Goal: Task Accomplishment & Management: Complete application form

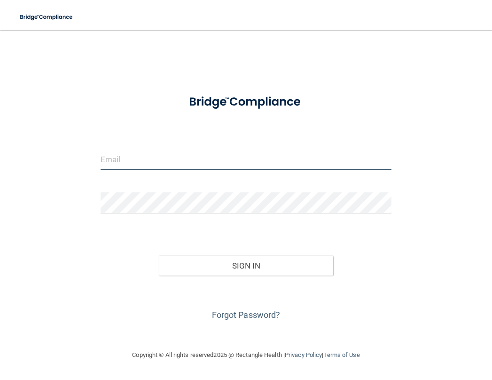
click at [150, 154] on input "email" at bounding box center [246, 158] width 291 height 21
type input "[EMAIL_ADDRESS][PERSON_NAME][DOMAIN_NAME]"
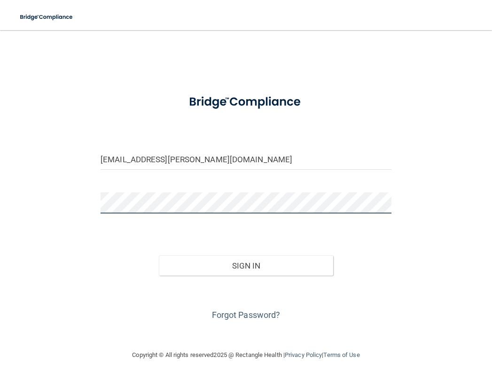
click at [159, 255] on button "Sign In" at bounding box center [246, 265] width 174 height 21
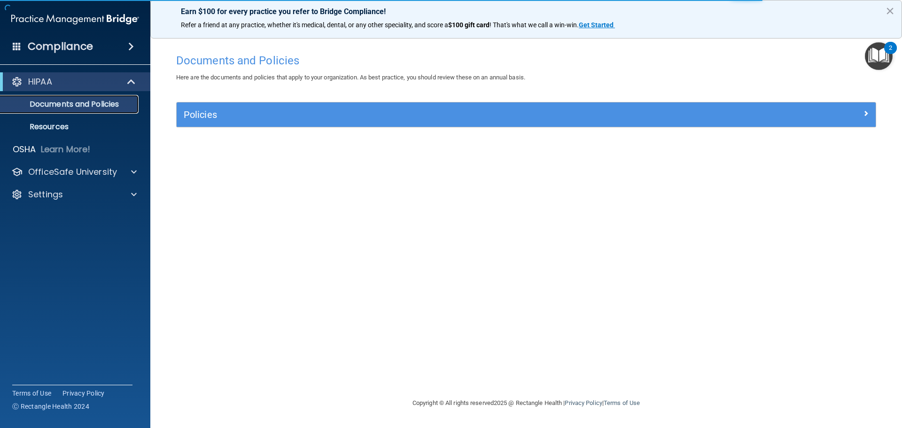
click at [81, 106] on p "Documents and Policies" at bounding box center [70, 104] width 128 height 9
click at [82, 86] on div "HIPAA" at bounding box center [62, 81] width 116 height 11
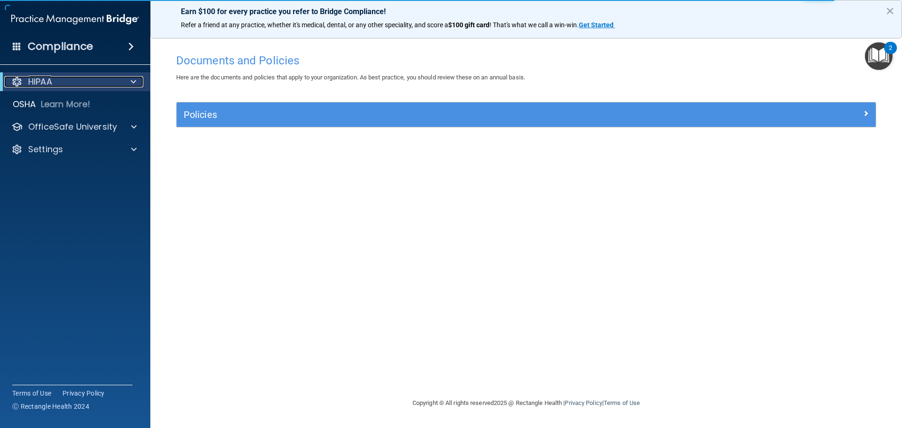
click at [74, 86] on div "HIPAA" at bounding box center [62, 81] width 116 height 11
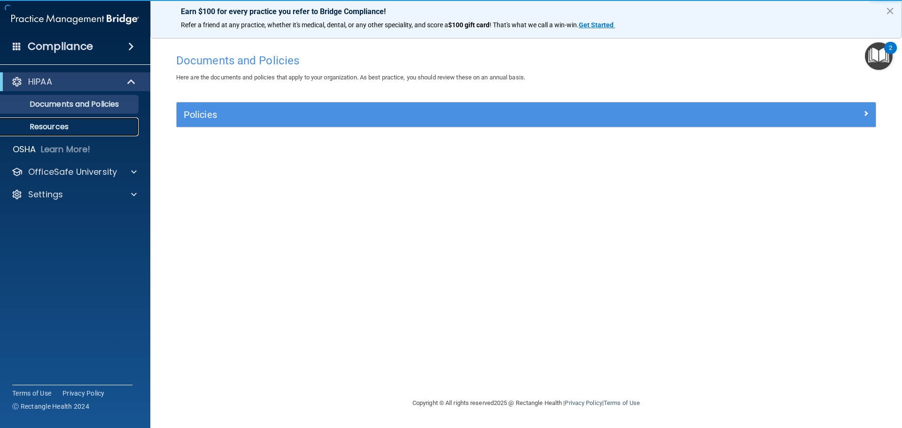
click at [47, 128] on p "Resources" at bounding box center [70, 126] width 128 height 9
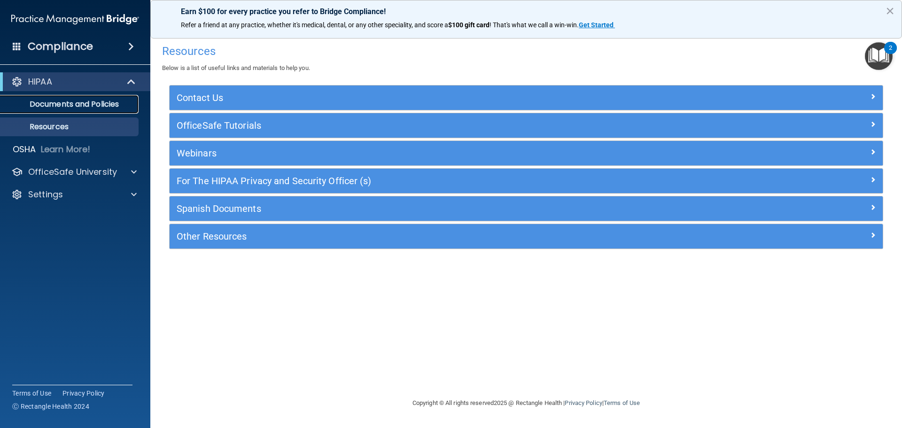
click at [67, 103] on p "Documents and Policies" at bounding box center [70, 104] width 128 height 9
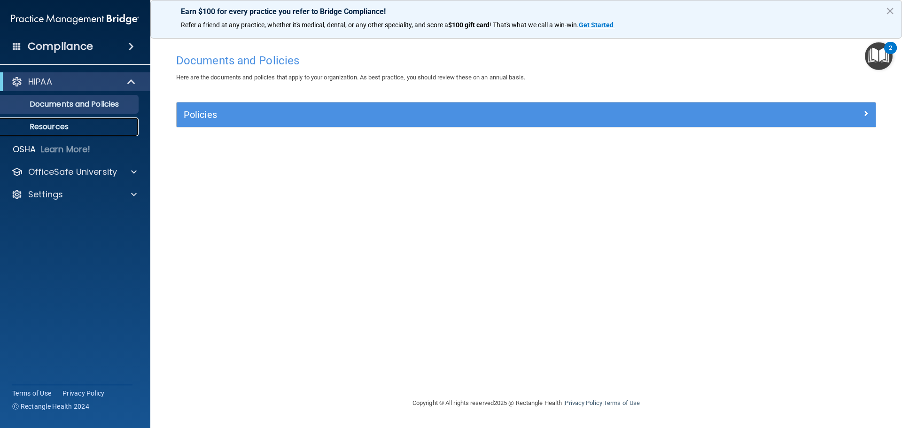
click at [93, 132] on link "Resources" at bounding box center [65, 126] width 148 height 19
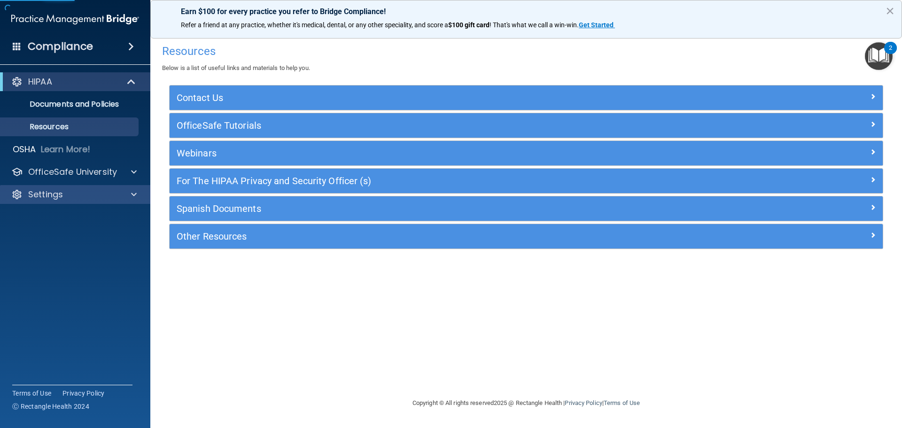
click at [83, 200] on div "Settings" at bounding box center [75, 194] width 151 height 19
click at [128, 194] on div at bounding box center [132, 194] width 23 height 11
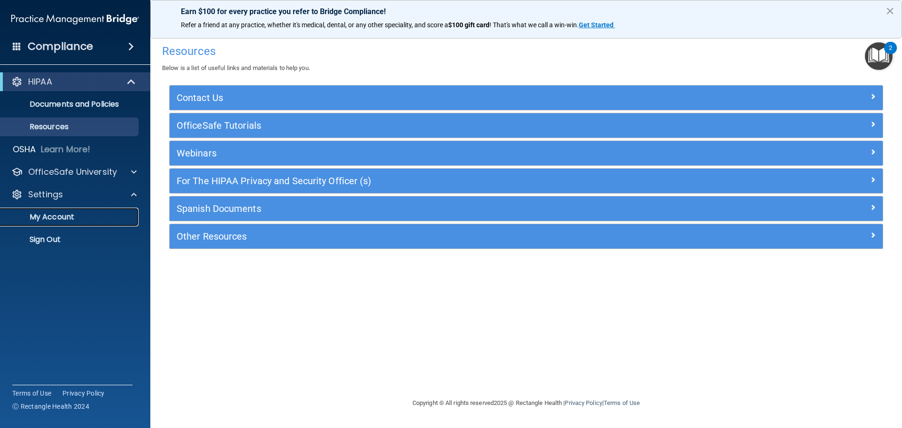
click at [102, 222] on link "My Account" at bounding box center [65, 217] width 148 height 19
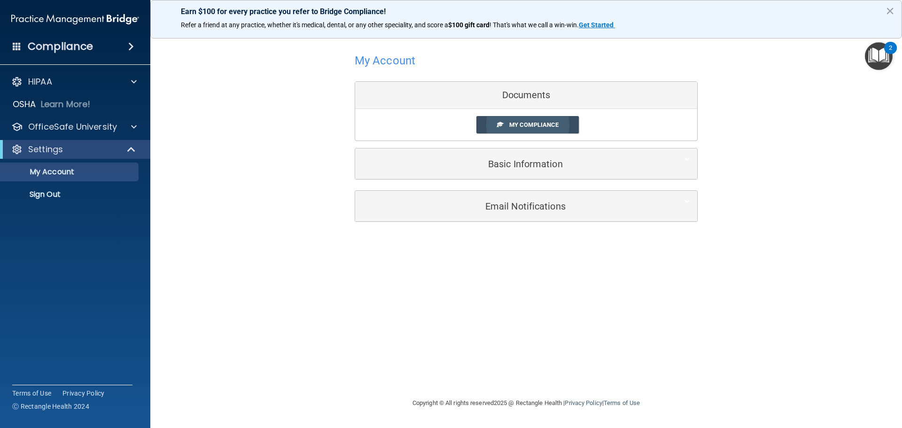
click at [491, 130] on link "My Compliance" at bounding box center [527, 124] width 103 height 17
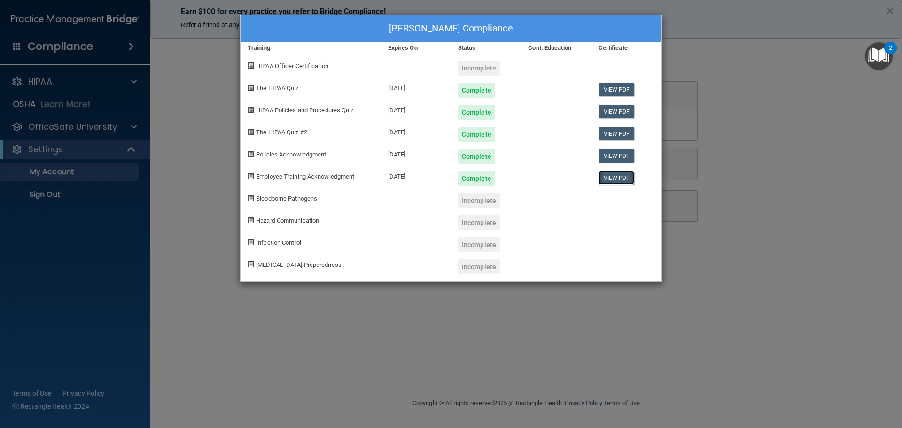
click at [491, 177] on link "View PDF" at bounding box center [617, 178] width 36 height 14
click at [467, 177] on div "Complete" at bounding box center [476, 178] width 37 height 15
click at [406, 178] on div "10/20/2025" at bounding box center [416, 175] width 70 height 22
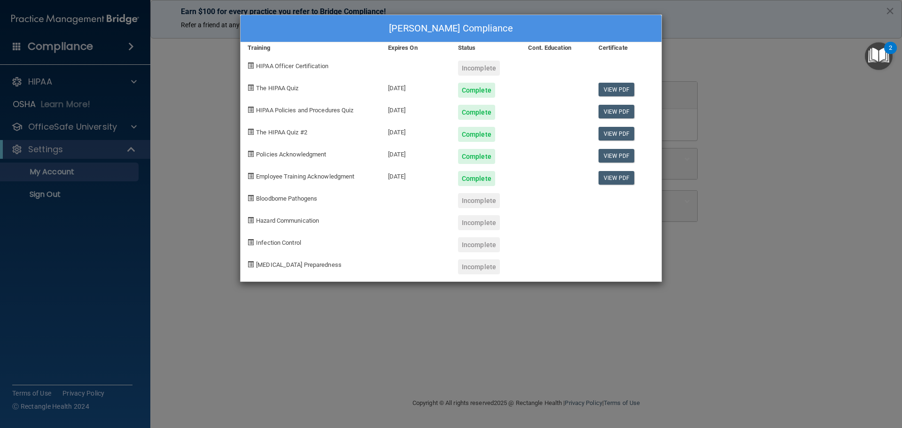
click at [354, 174] on span "Employee Training Acknowledgment" at bounding box center [305, 176] width 98 height 7
click at [350, 176] on span "Employee Training Acknowledgment" at bounding box center [305, 176] width 98 height 7
click at [348, 176] on span "Employee Training Acknowledgment" at bounding box center [305, 176] width 98 height 7
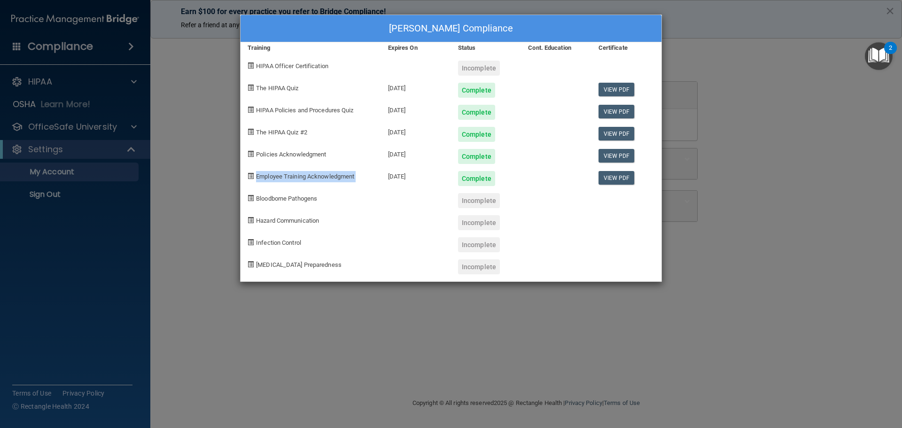
click at [348, 176] on span "Employee Training Acknowledgment" at bounding box center [305, 176] width 98 height 7
click at [400, 177] on div "10/20/2025" at bounding box center [416, 175] width 70 height 22
click at [201, 108] on div "Katie Keeton's Compliance Training Expires On Status Cont. Education Certificat…" at bounding box center [451, 214] width 902 height 428
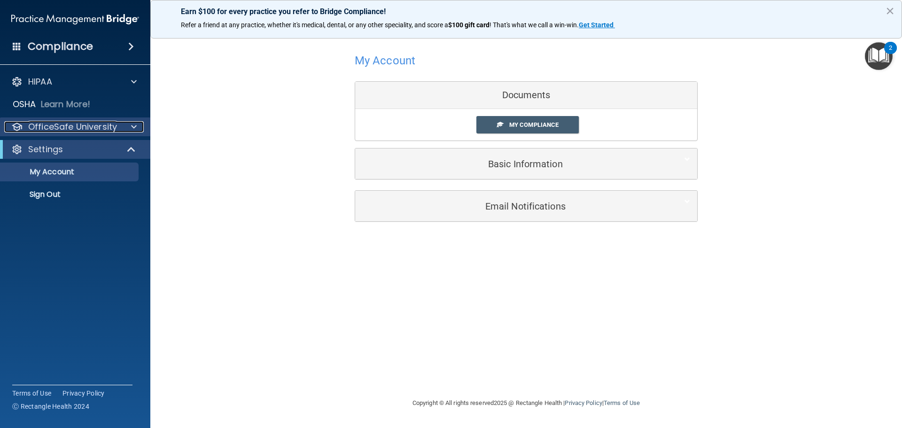
click at [99, 123] on p "OfficeSafe University" at bounding box center [72, 126] width 89 height 11
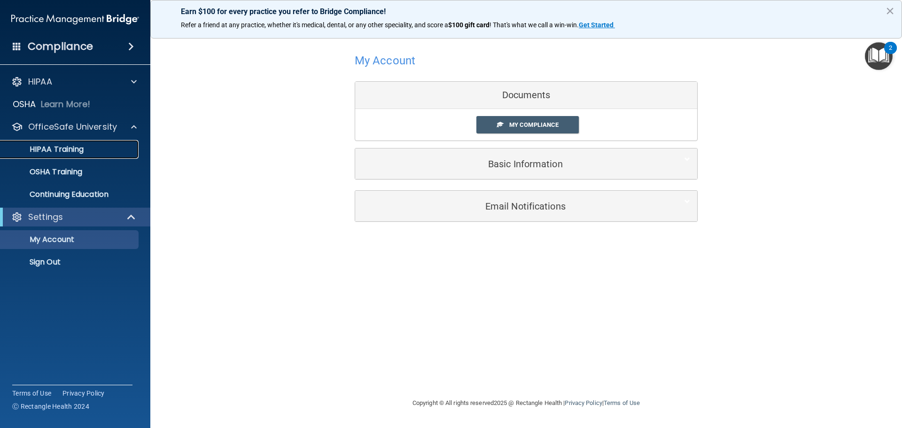
click at [96, 145] on div "HIPAA Training" at bounding box center [70, 149] width 128 height 9
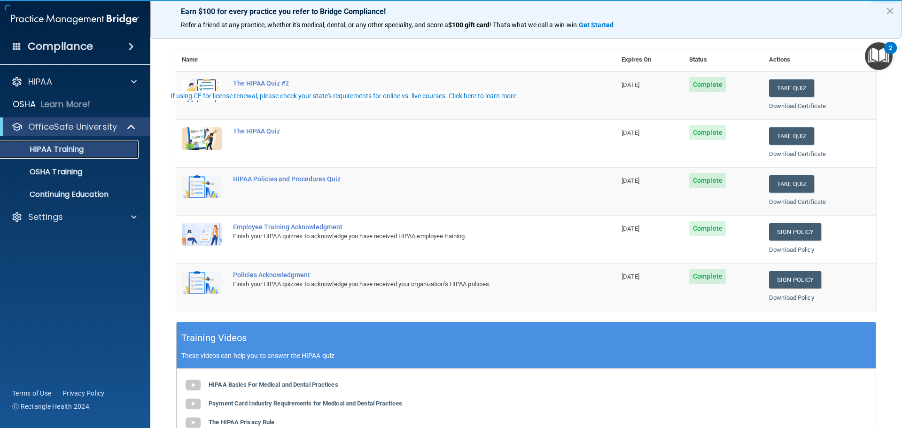
scroll to position [141, 0]
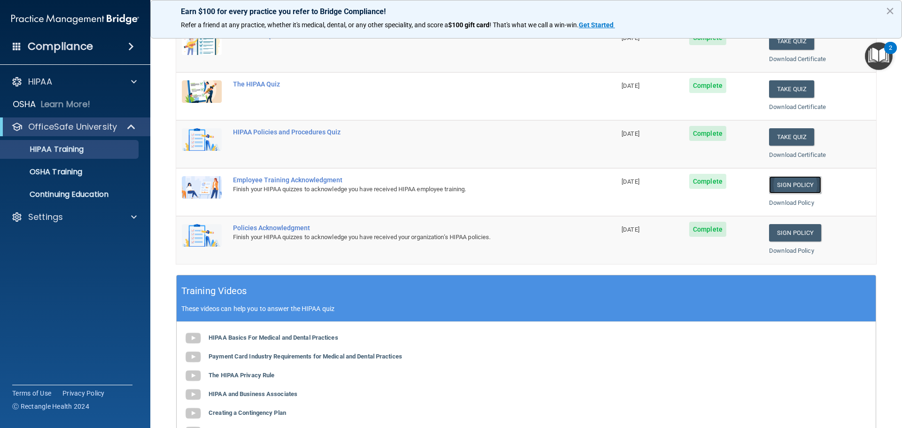
click at [491, 186] on link "Sign Policy" at bounding box center [795, 184] width 52 height 17
click at [39, 219] on p "Settings" at bounding box center [45, 216] width 35 height 11
click at [52, 264] on p "Sign Out" at bounding box center [70, 261] width 128 height 9
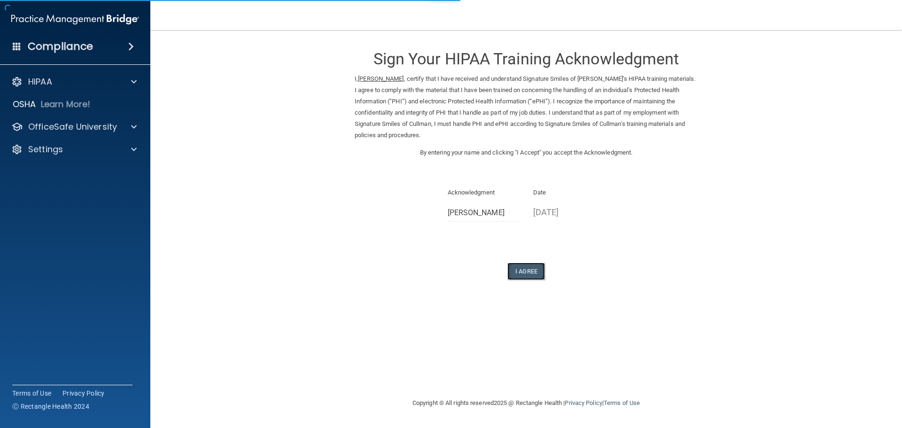
click at [528, 268] on button "I Agree" at bounding box center [526, 271] width 38 height 17
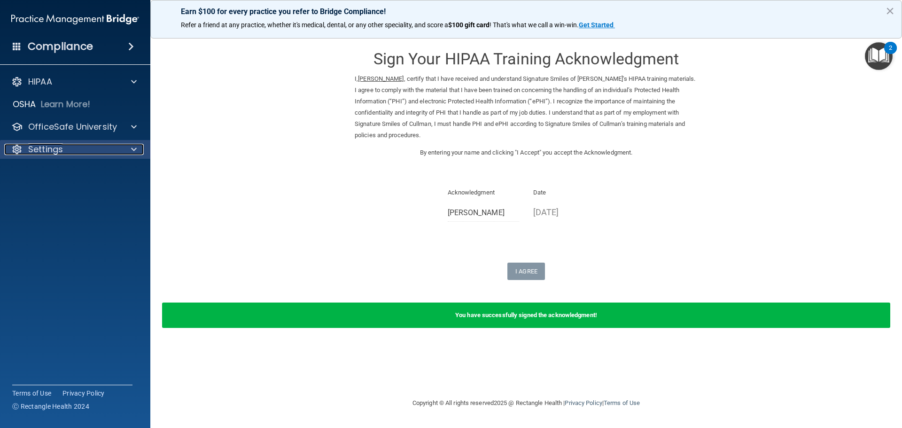
click at [96, 144] on div "Settings" at bounding box center [62, 149] width 117 height 11
click at [98, 174] on p "My Account" at bounding box center [70, 171] width 128 height 9
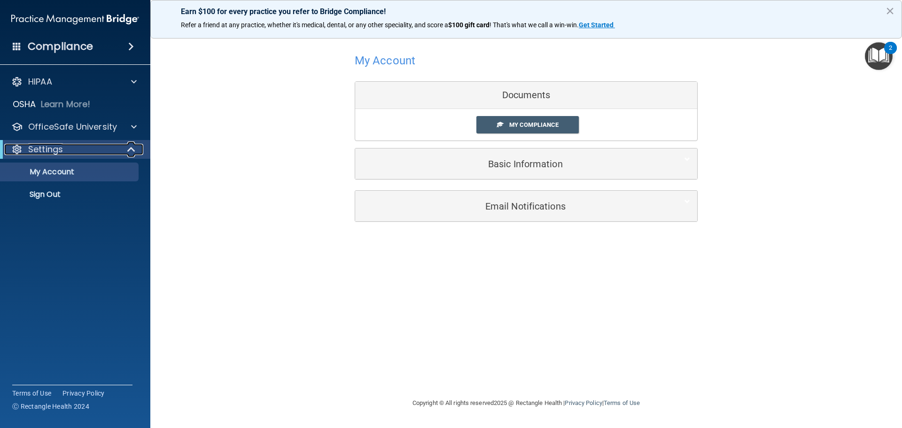
click at [102, 154] on div "Settings" at bounding box center [62, 149] width 116 height 11
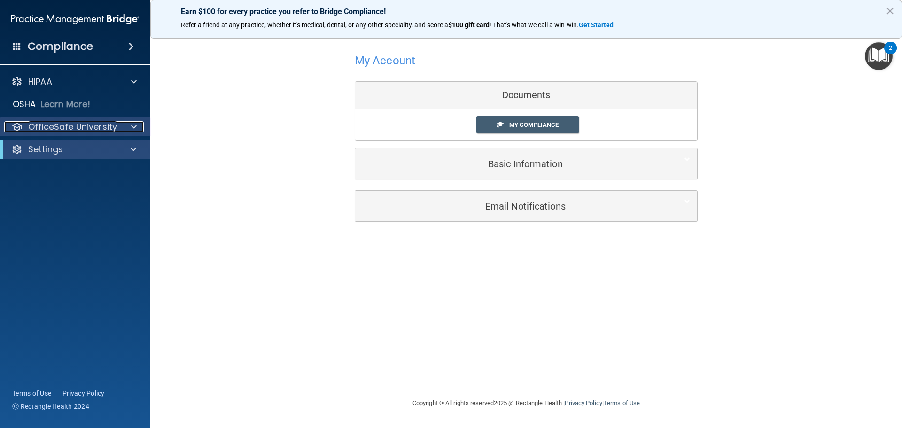
click at [108, 126] on p "OfficeSafe University" at bounding box center [72, 126] width 89 height 11
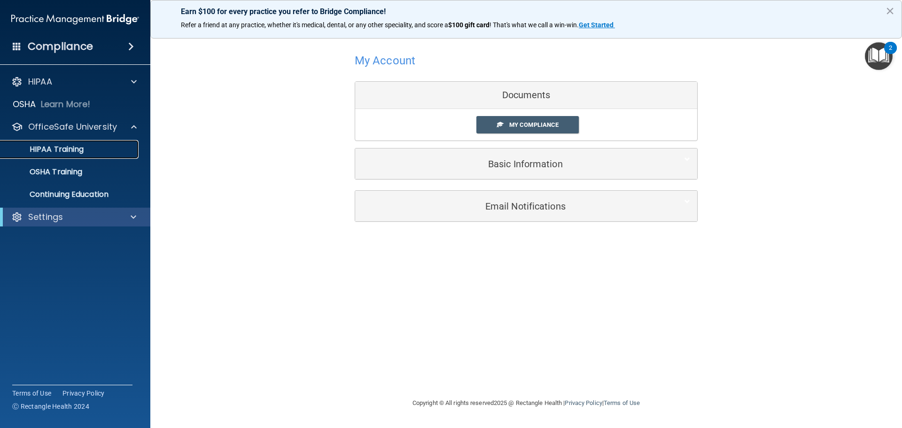
click at [107, 149] on div "HIPAA Training" at bounding box center [70, 149] width 128 height 9
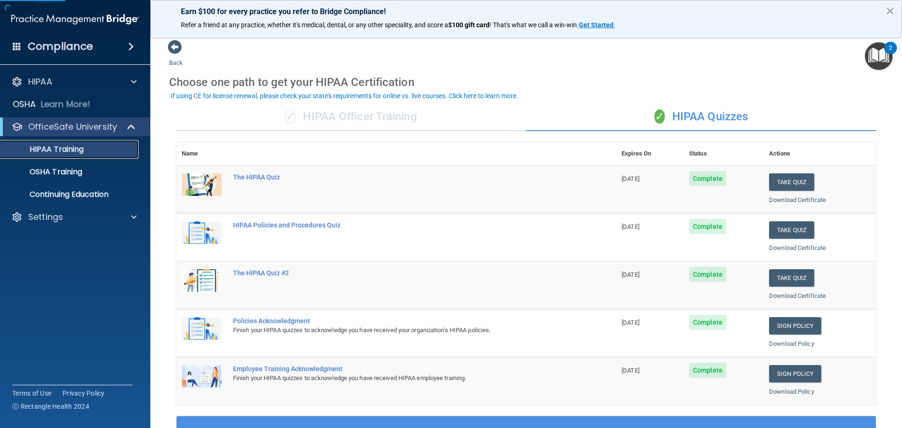
scroll to position [141, 0]
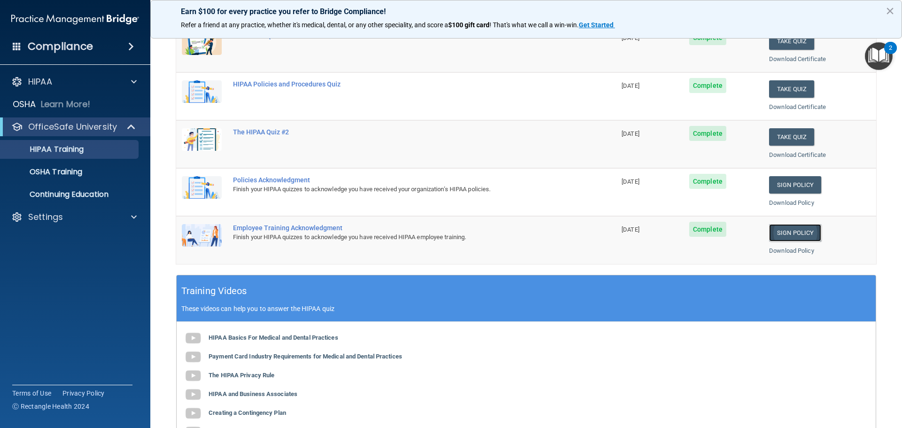
click at [777, 232] on link "Sign Policy" at bounding box center [795, 232] width 52 height 17
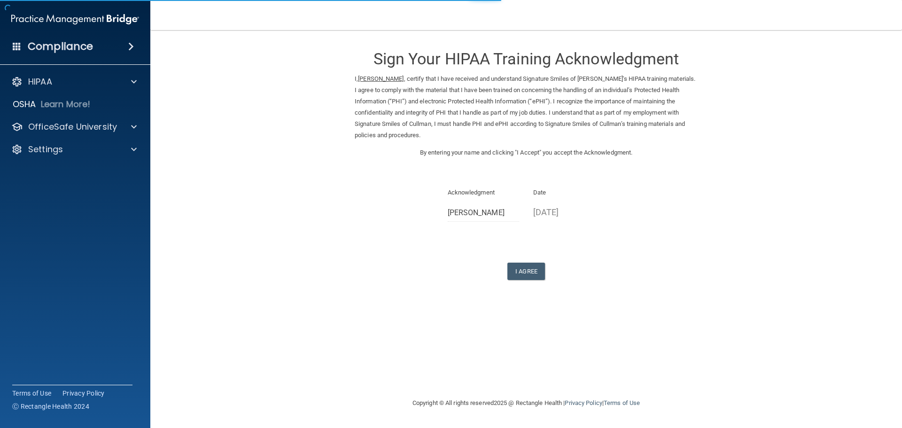
click at [537, 262] on div "Sign Your HIPAA Training Acknowledgment I, Katie Keeton , certify that I have r…" at bounding box center [526, 159] width 343 height 241
click at [535, 265] on button "I Agree" at bounding box center [526, 271] width 38 height 17
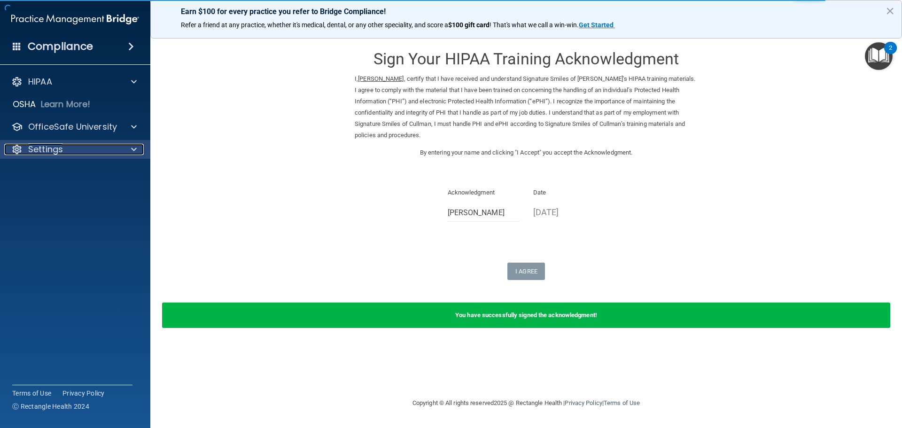
click at [112, 150] on div "Settings" at bounding box center [62, 149] width 117 height 11
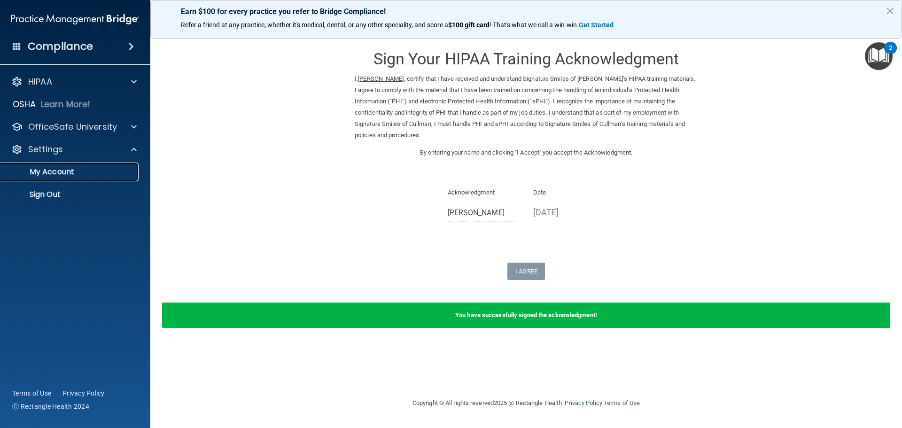
click at [88, 170] on p "My Account" at bounding box center [70, 171] width 128 height 9
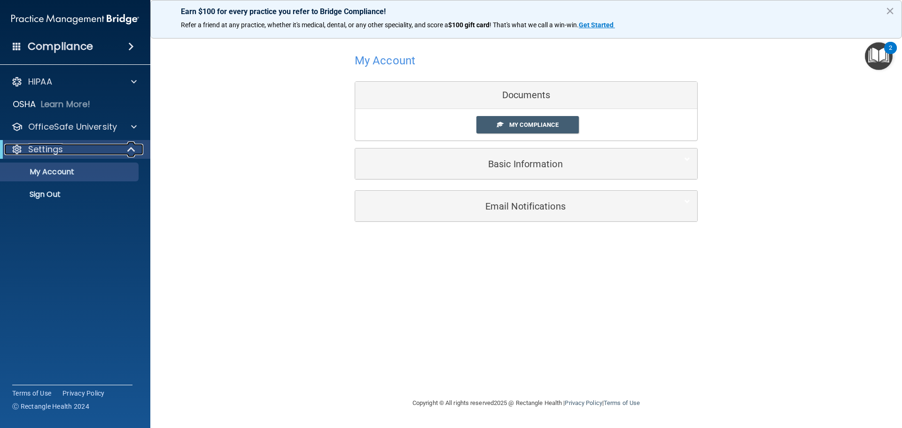
click at [130, 148] on span at bounding box center [132, 149] width 8 height 11
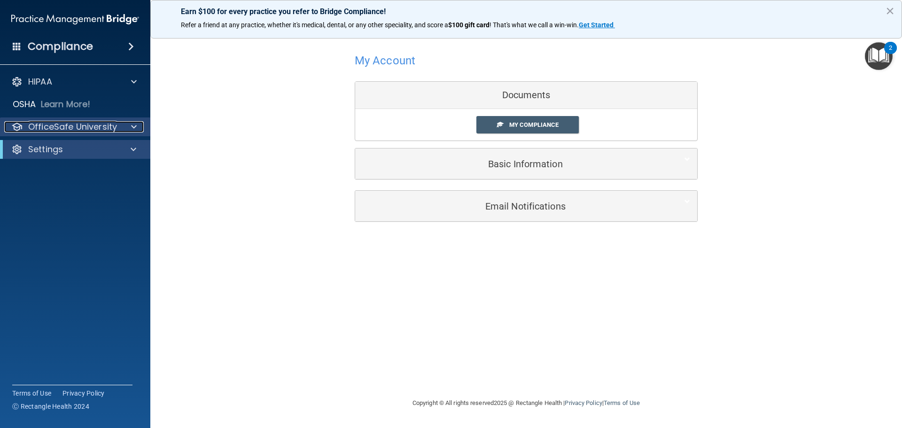
click at [134, 130] on span at bounding box center [134, 126] width 6 height 11
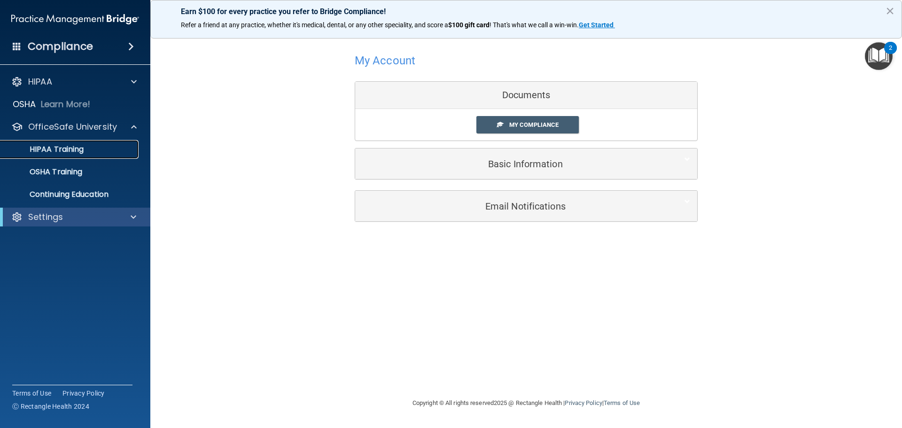
click at [106, 156] on link "HIPAA Training" at bounding box center [65, 149] width 148 height 19
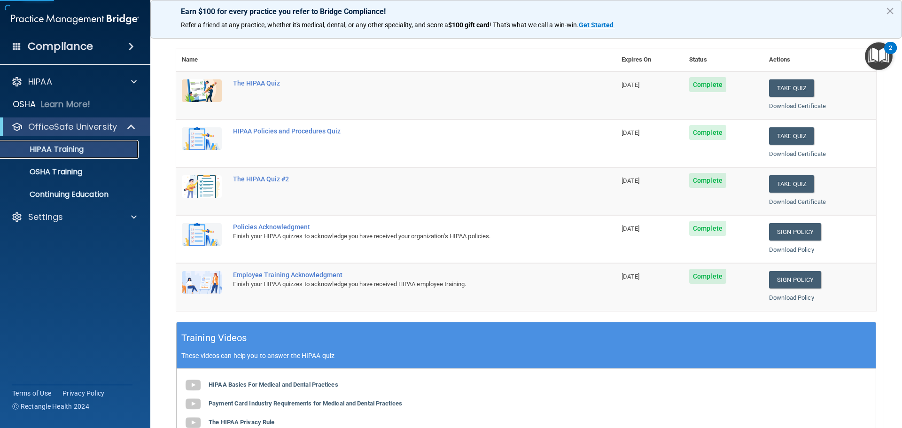
scroll to position [141, 0]
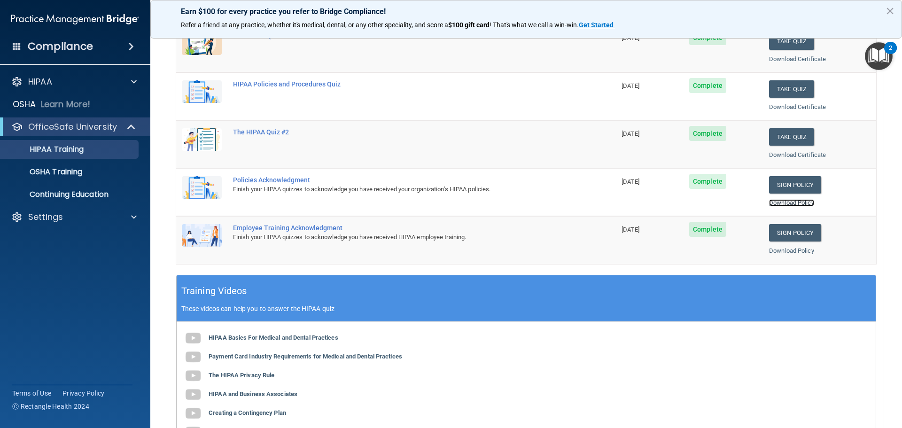
click at [787, 203] on link "Download Policy" at bounding box center [791, 202] width 45 height 7
click at [781, 250] on link "Download Policy" at bounding box center [791, 250] width 45 height 7
click at [774, 185] on link "Sign Policy" at bounding box center [795, 184] width 52 height 17
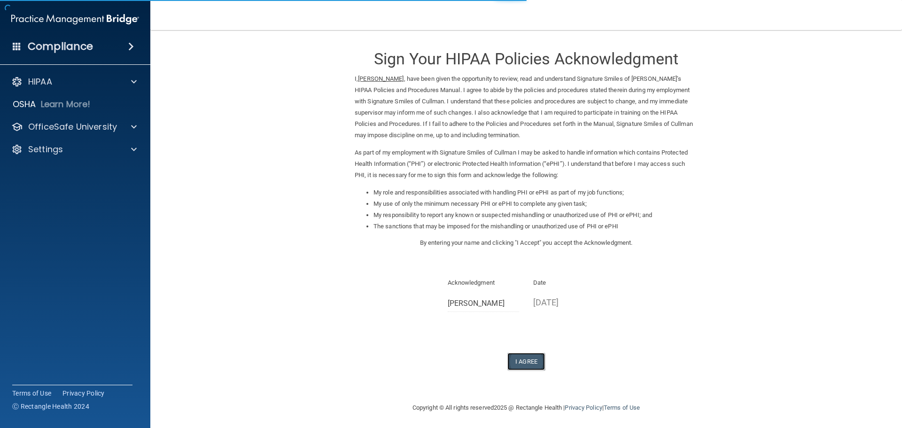
click at [525, 359] on button "I Agree" at bounding box center [526, 361] width 38 height 17
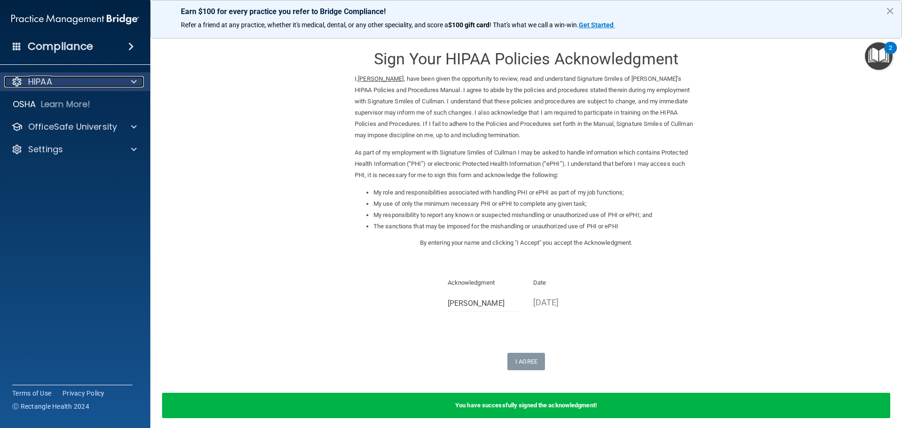
click at [134, 78] on span at bounding box center [134, 81] width 6 height 11
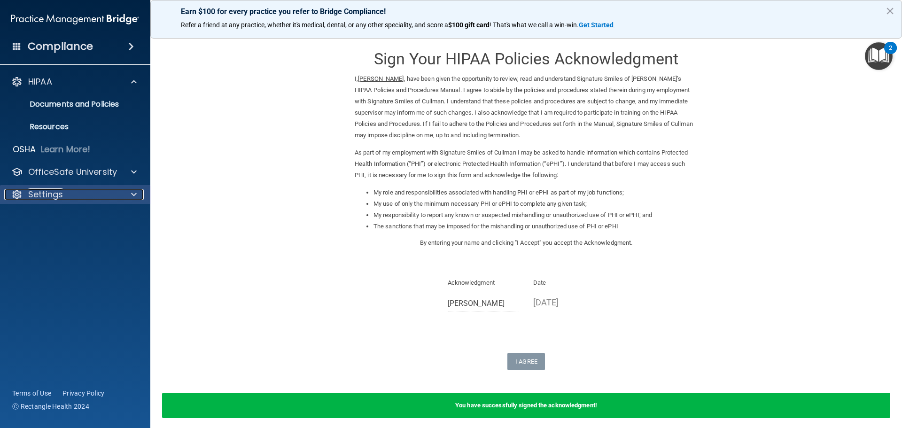
click at [124, 192] on div at bounding box center [132, 194] width 23 height 11
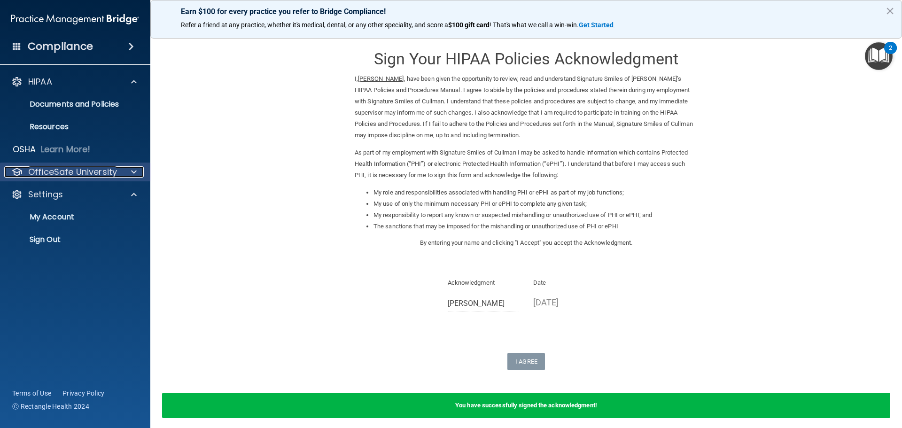
click at [132, 172] on span at bounding box center [134, 171] width 6 height 11
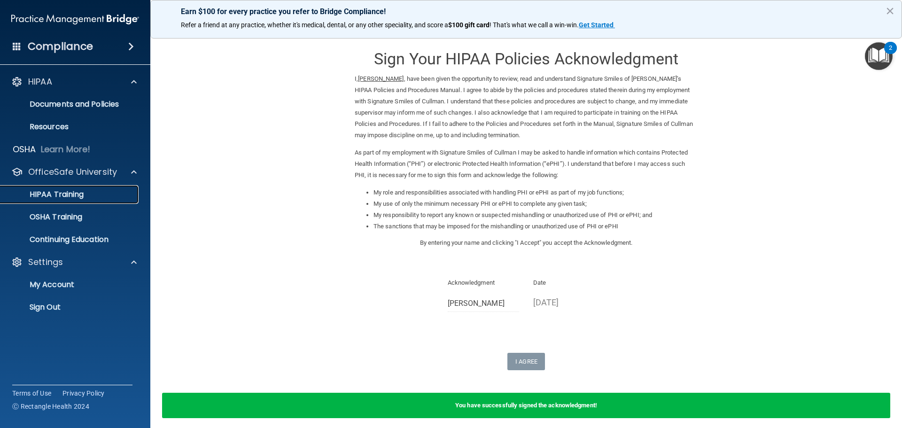
click at [117, 198] on div "HIPAA Training" at bounding box center [70, 194] width 128 height 9
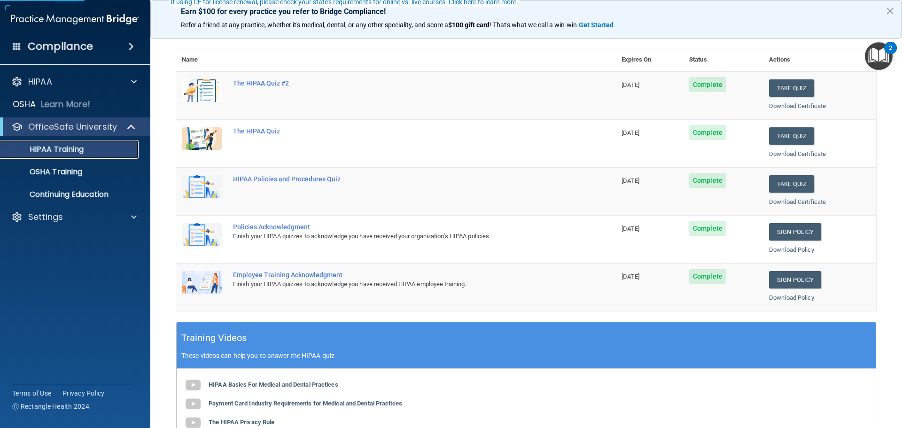
scroll to position [141, 0]
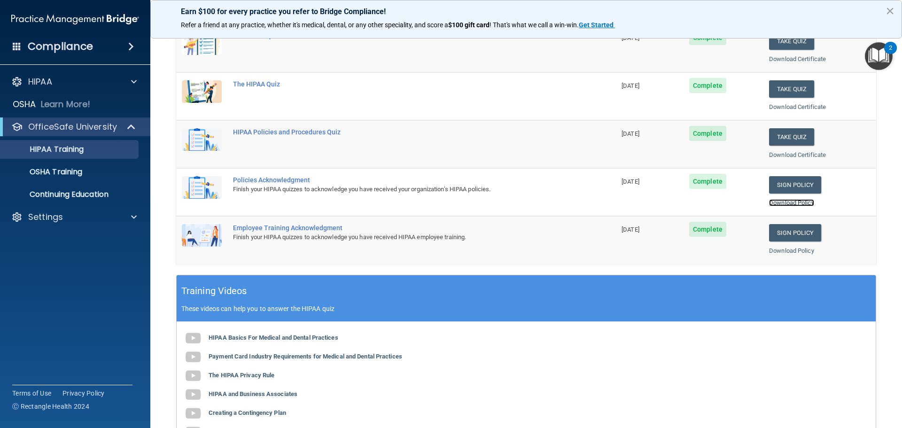
click at [792, 202] on link "Download Policy" at bounding box center [791, 202] width 45 height 7
